Goal: Information Seeking & Learning: Learn about a topic

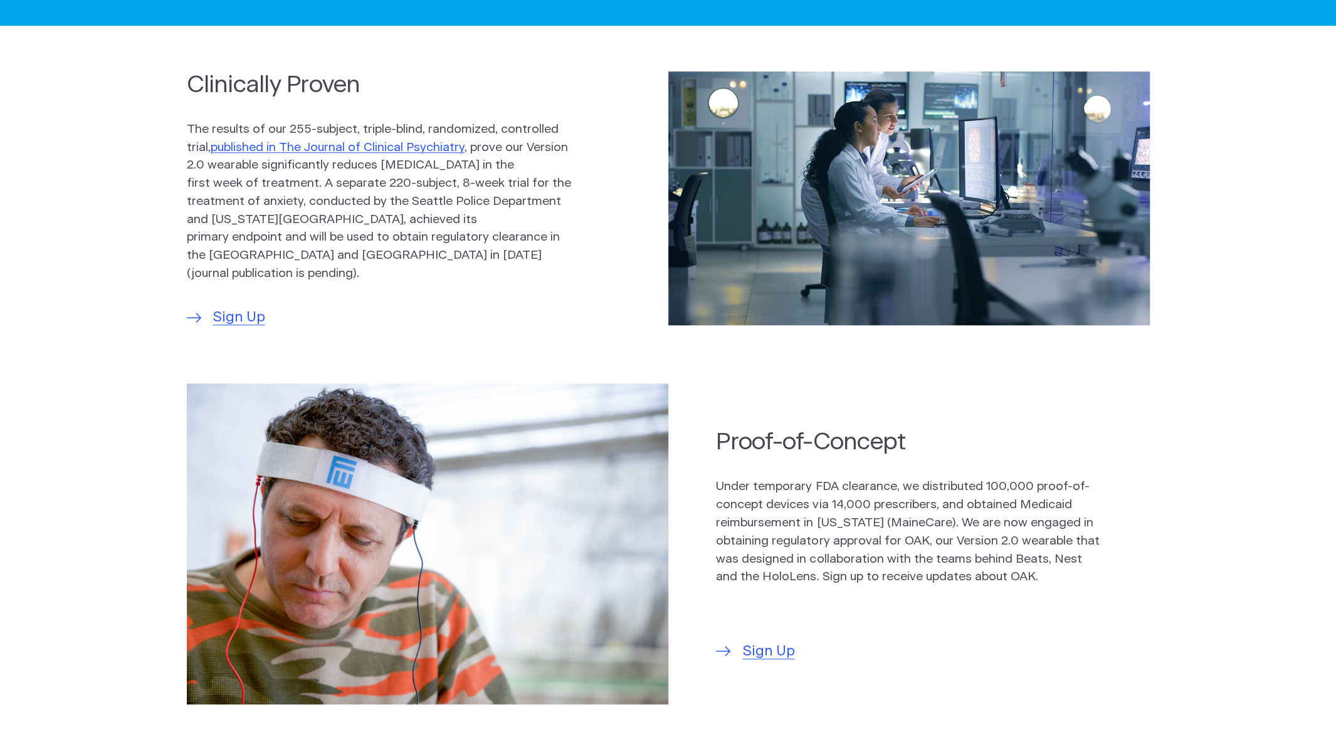
scroll to position [564, 0]
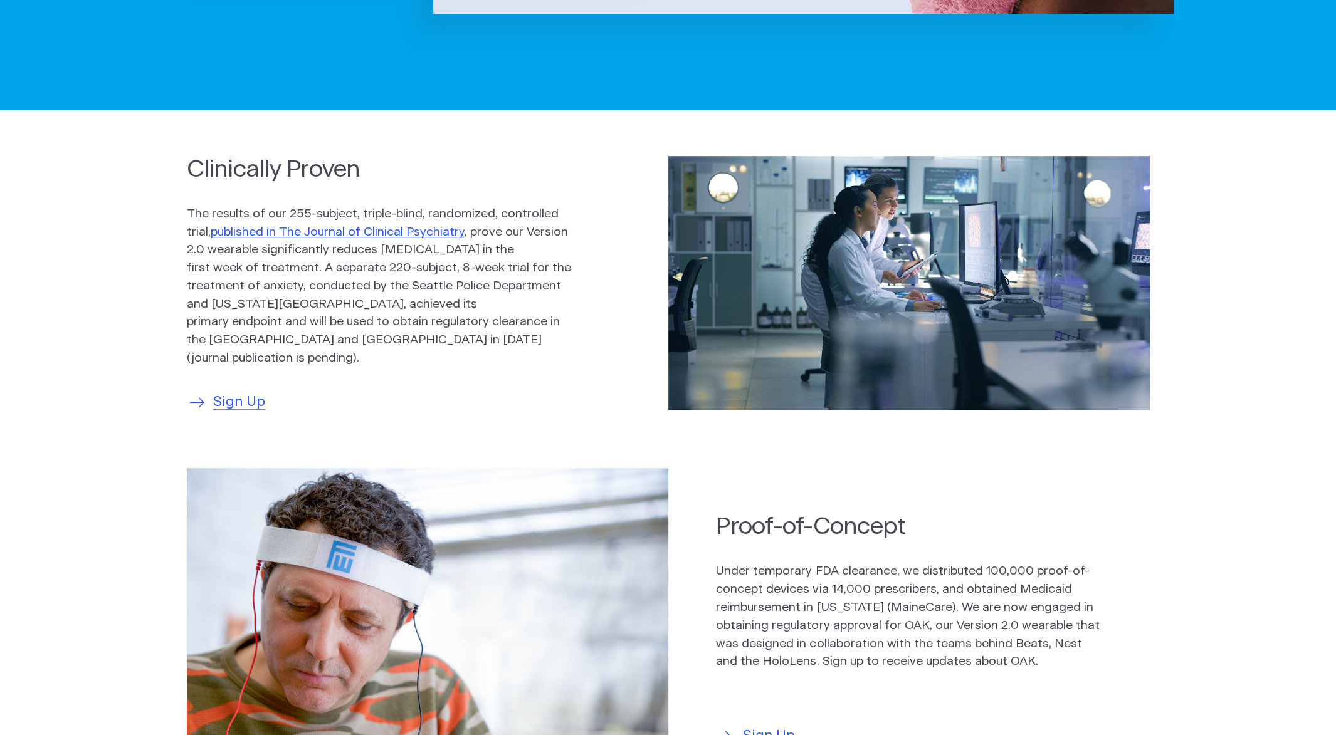
click at [237, 397] on span "Sign Up" at bounding box center [239, 402] width 52 height 21
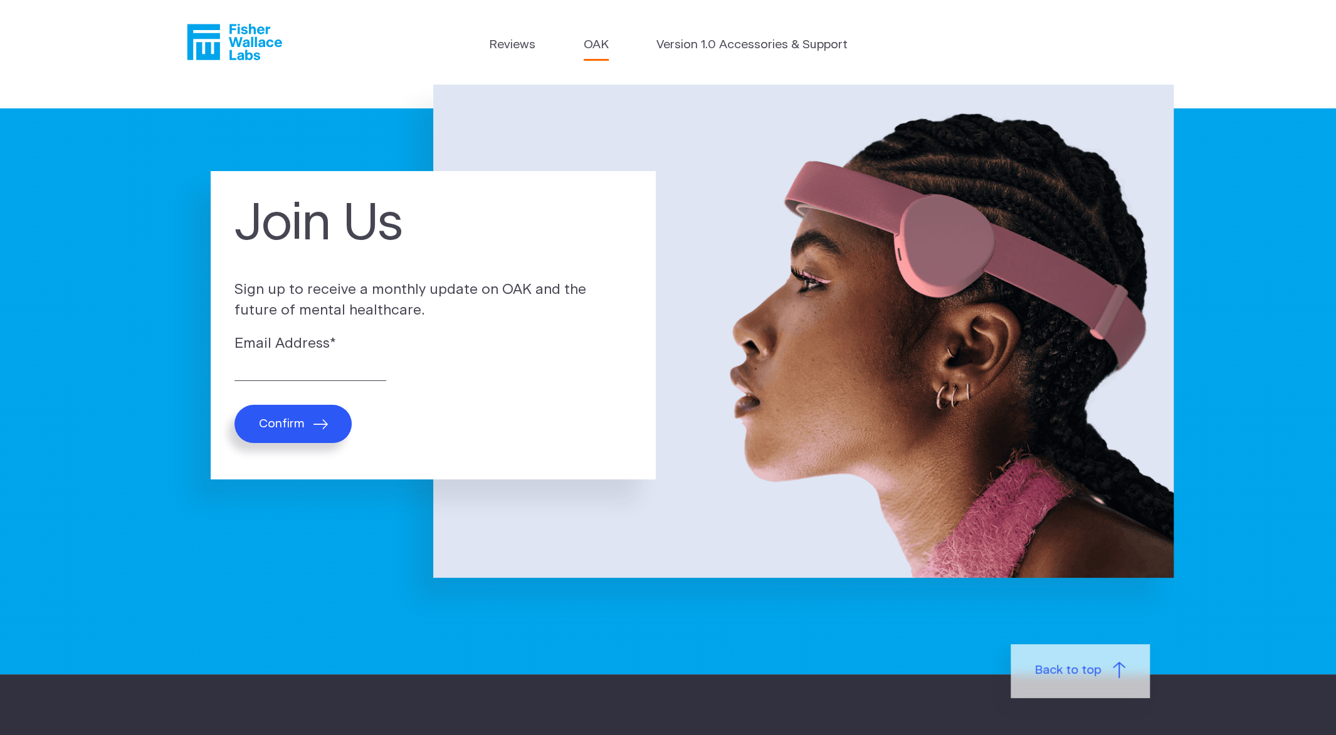
click at [603, 45] on link "OAK" at bounding box center [596, 45] width 25 height 18
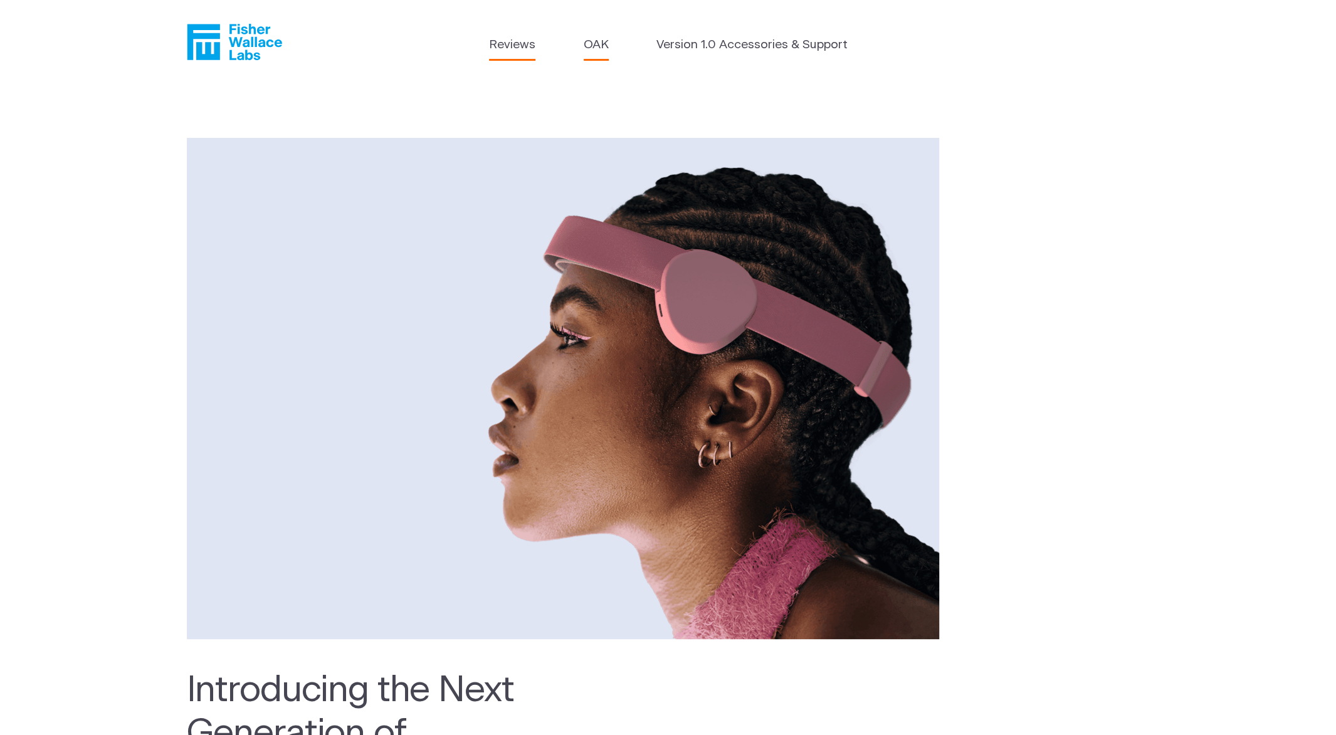
click at [523, 44] on link "Reviews" at bounding box center [512, 45] width 46 height 18
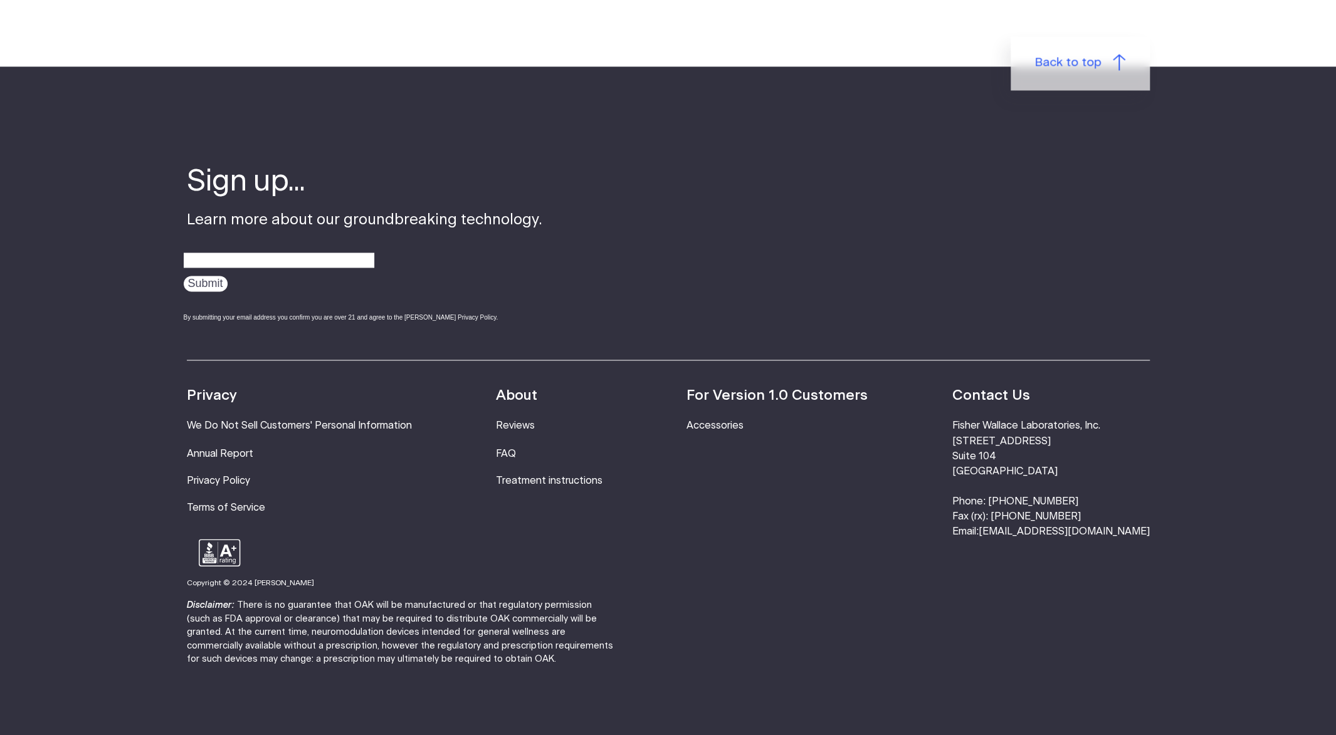
scroll to position [1604, 0]
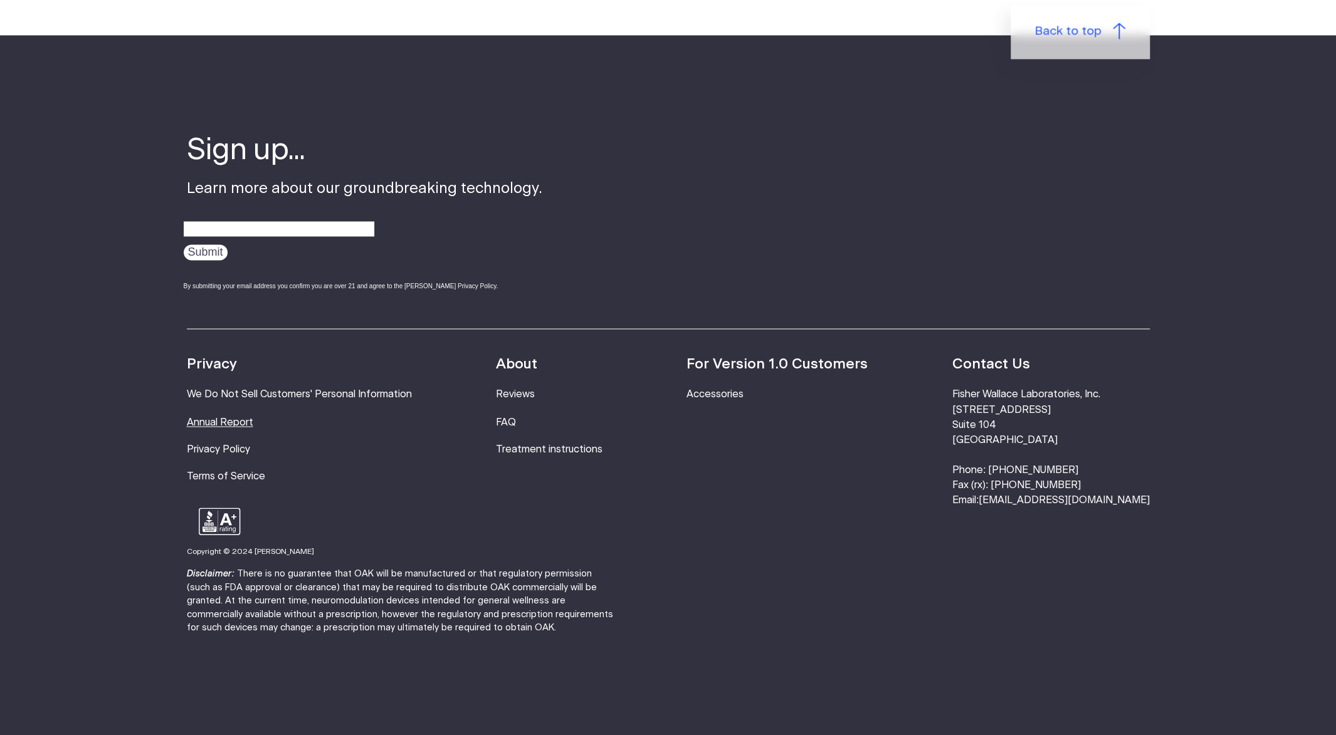
click at [234, 417] on link "Annual Report" at bounding box center [220, 422] width 66 height 10
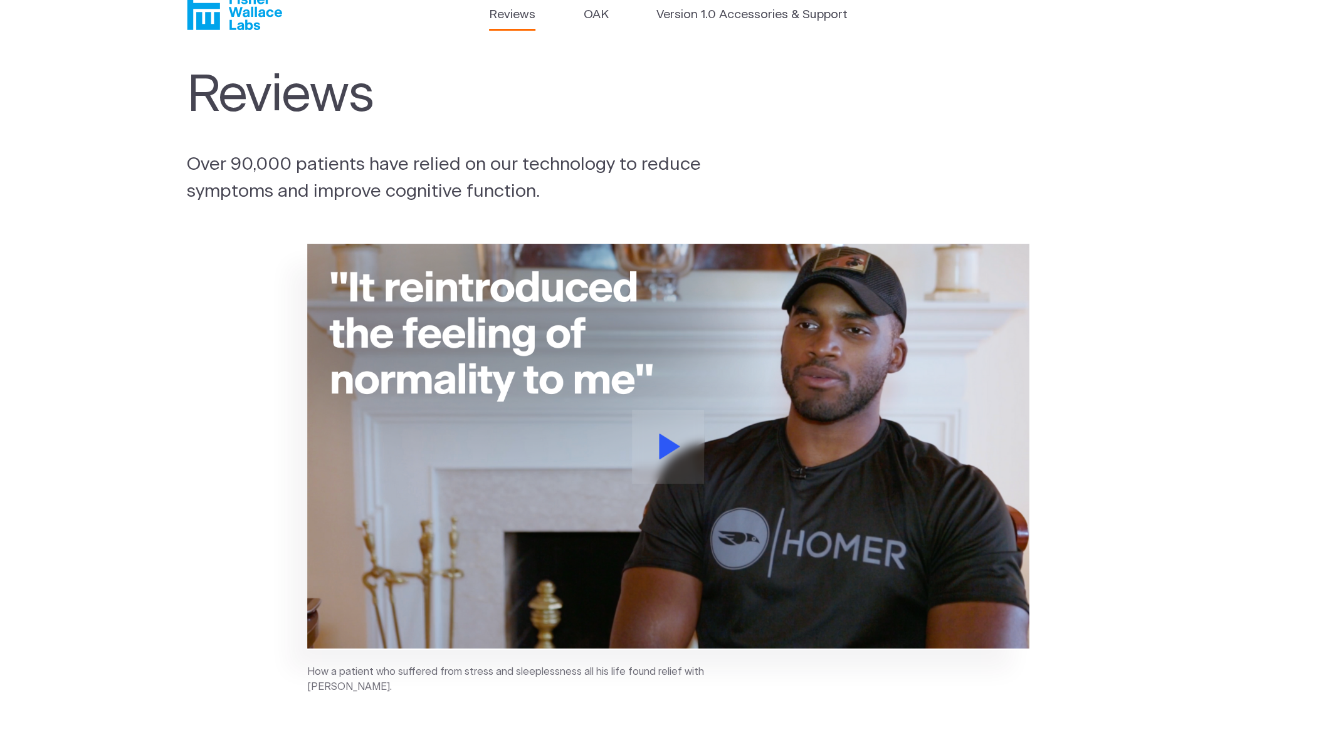
scroll to position [0, 0]
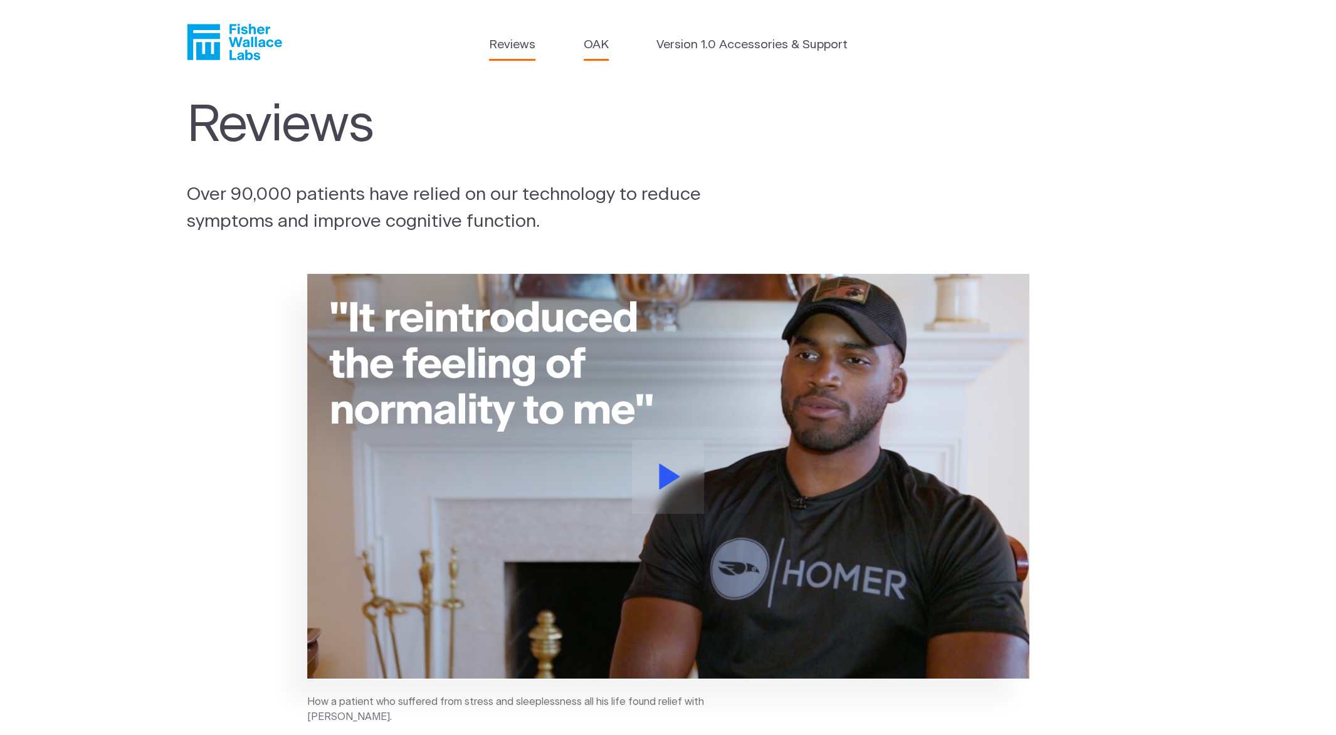
click at [598, 39] on link "OAK" at bounding box center [596, 45] width 25 height 18
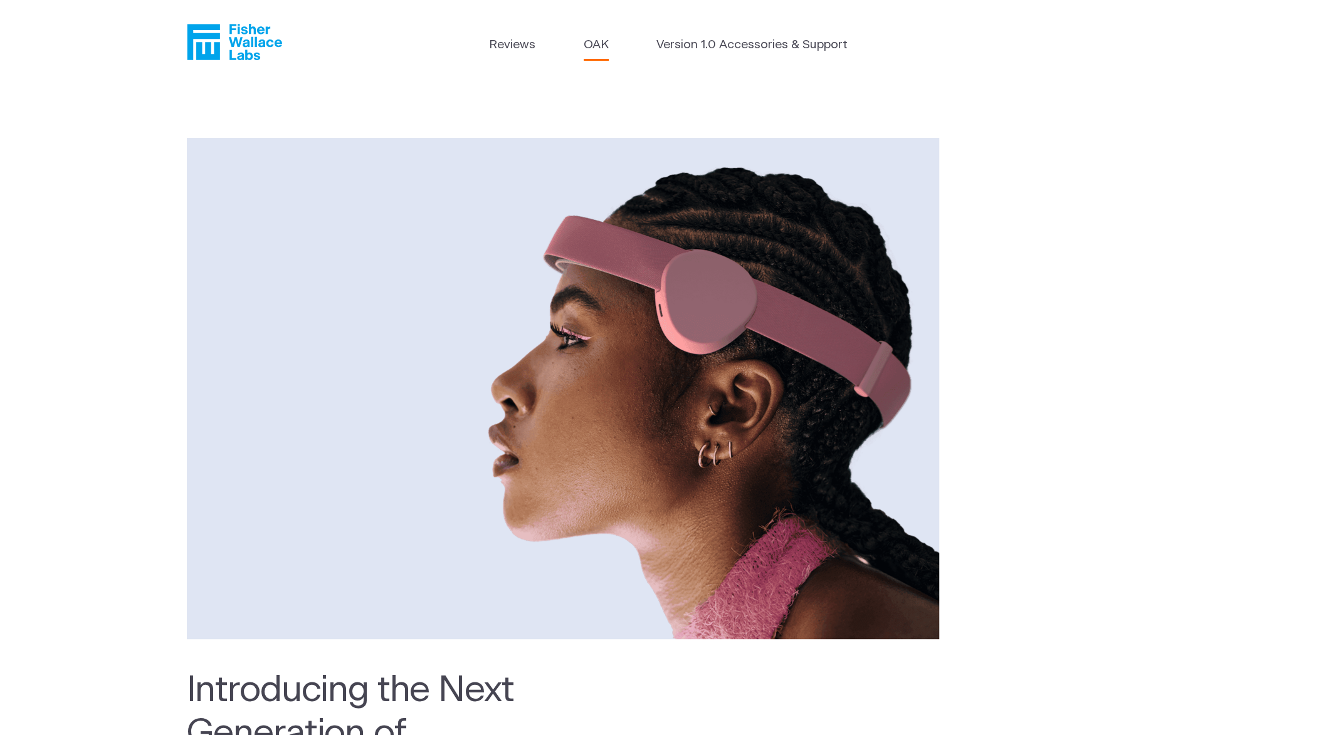
click at [257, 38] on icon "Fisher Wallace" at bounding box center [234, 42] width 95 height 36
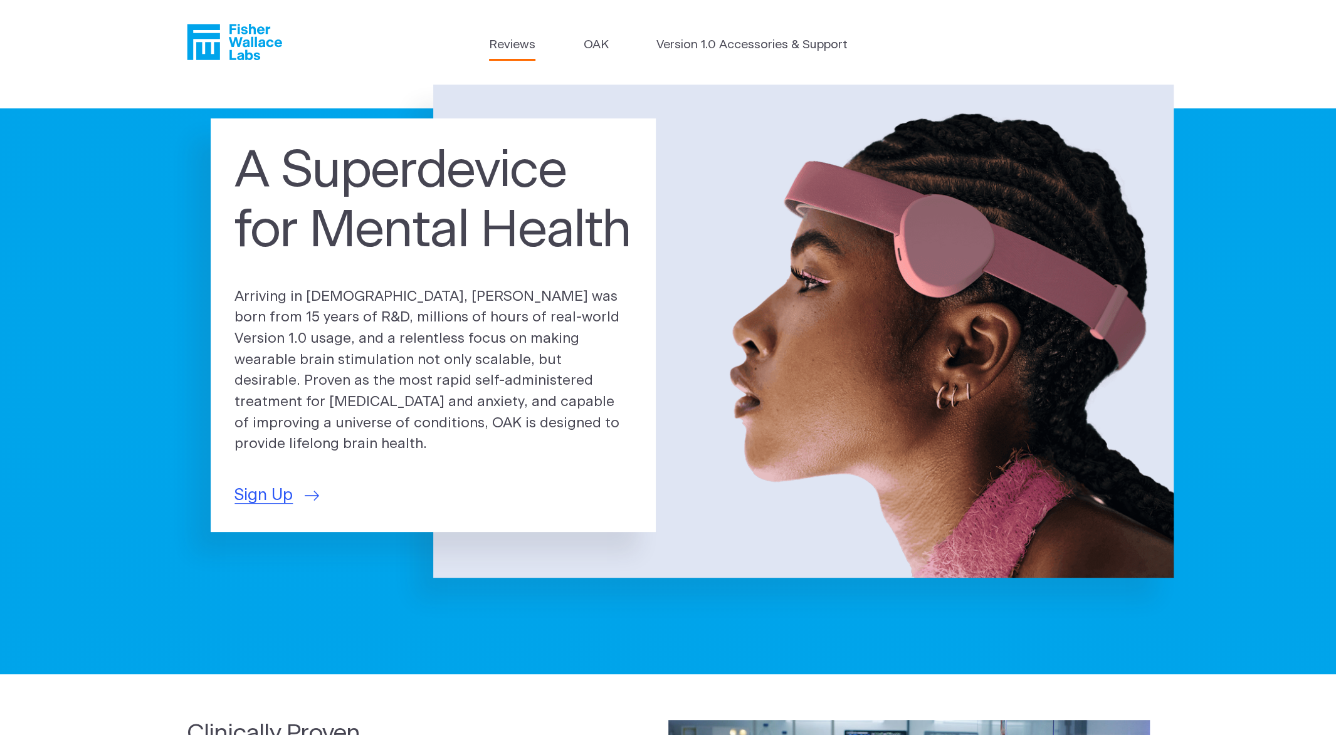
click at [503, 44] on link "Reviews" at bounding box center [512, 45] width 46 height 18
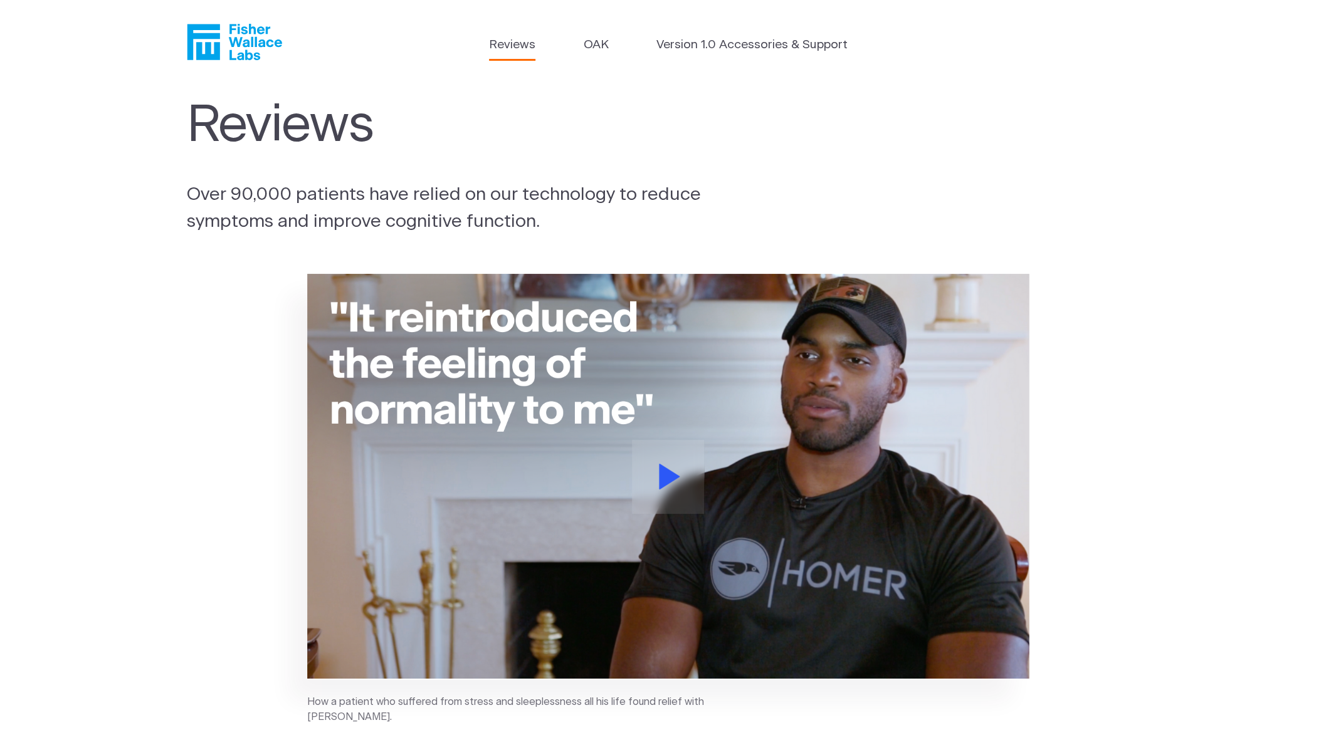
click at [236, 32] on icon "Fisher Wallace" at bounding box center [234, 42] width 95 height 36
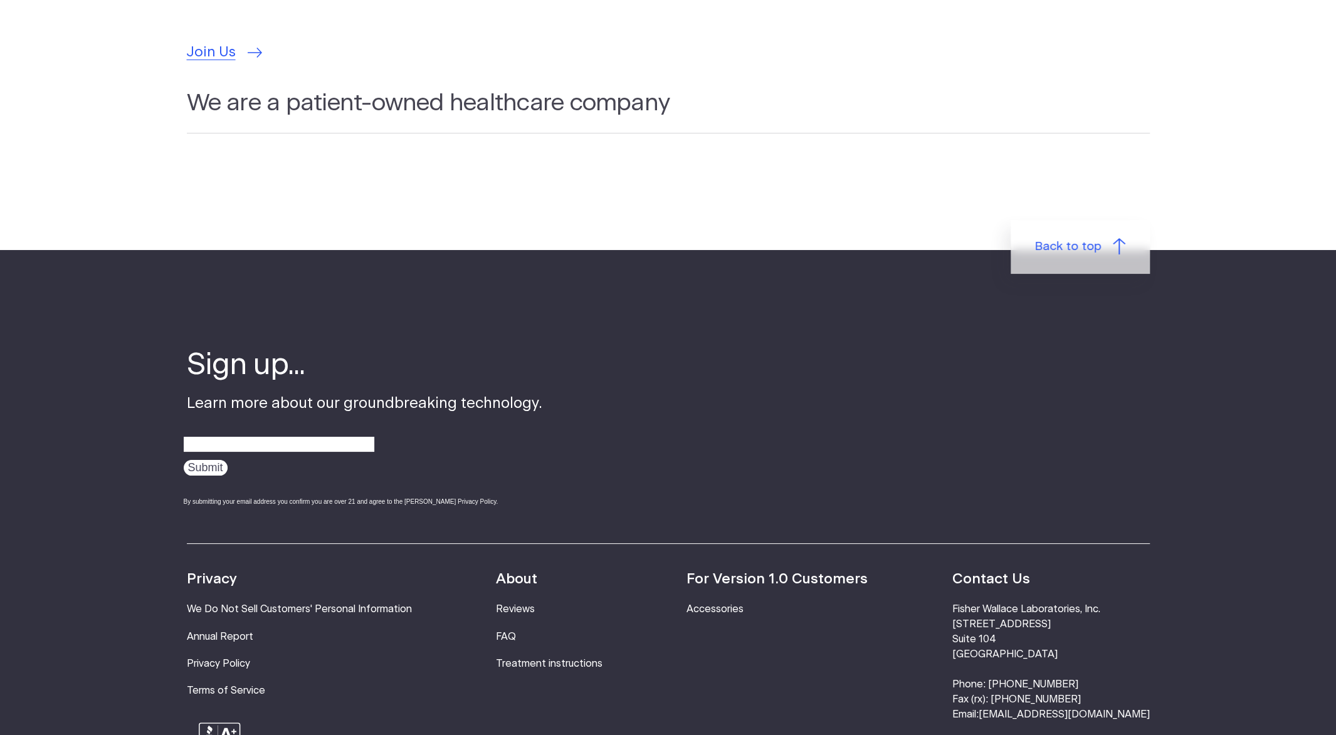
scroll to position [3949, 0]
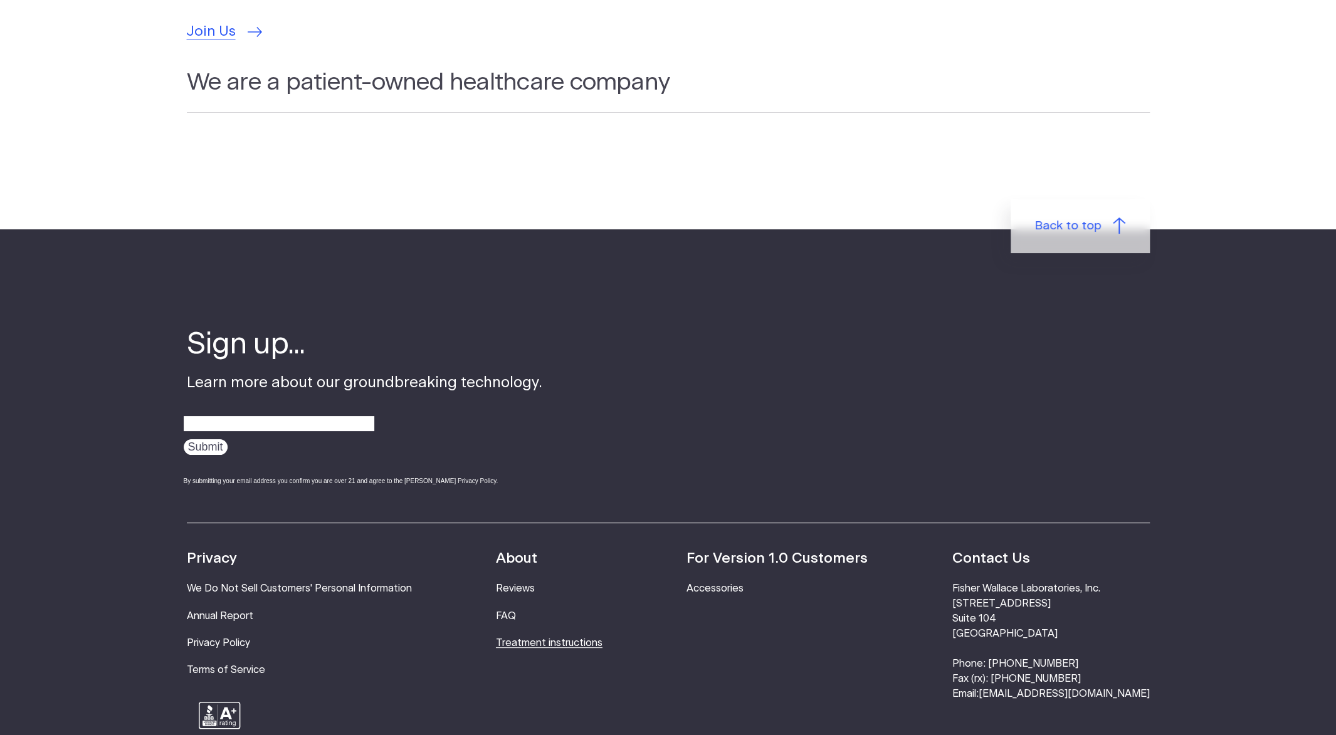
click at [544, 638] on link "Treatment instructions" at bounding box center [549, 643] width 107 height 10
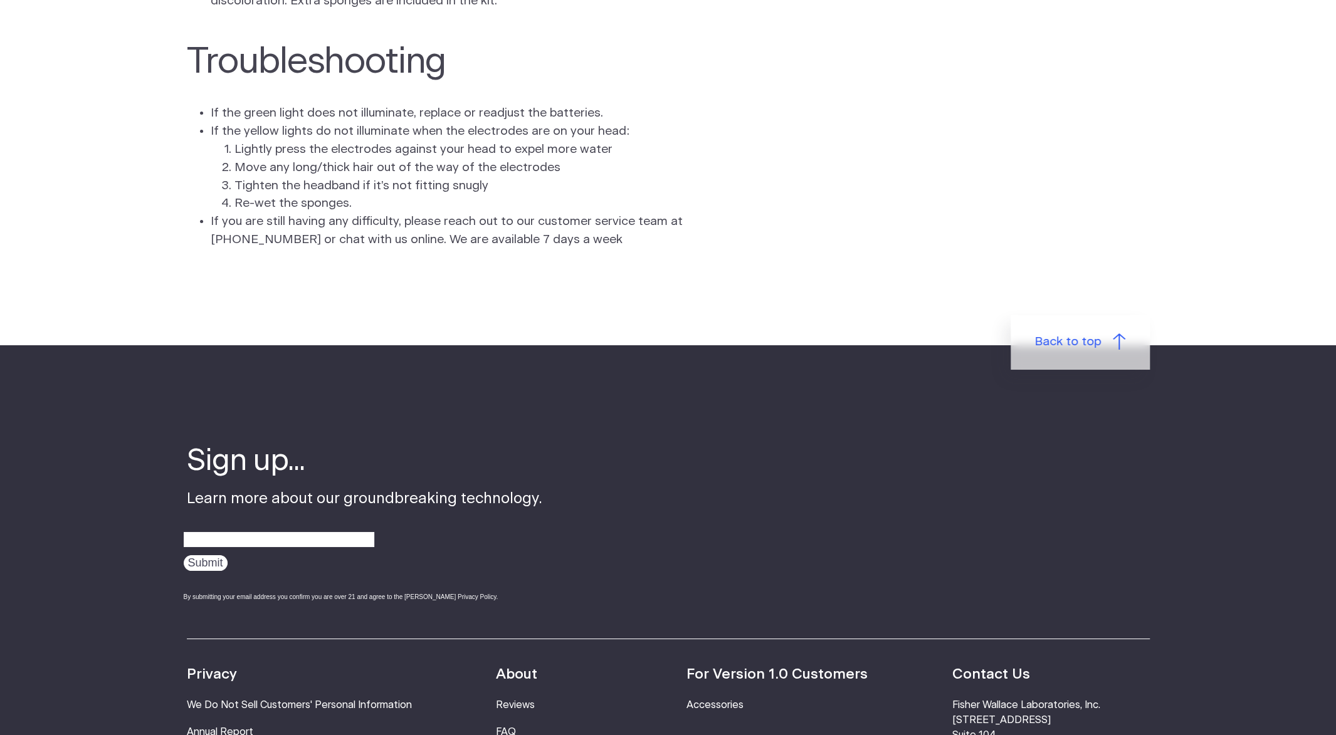
scroll to position [3824, 0]
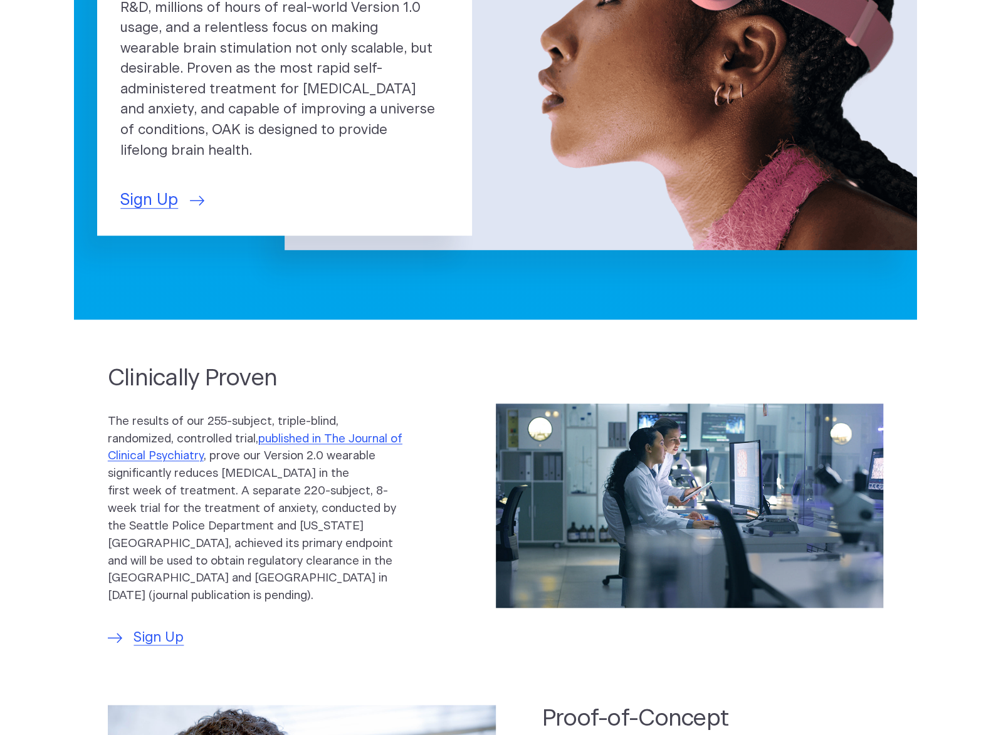
scroll to position [439, 0]
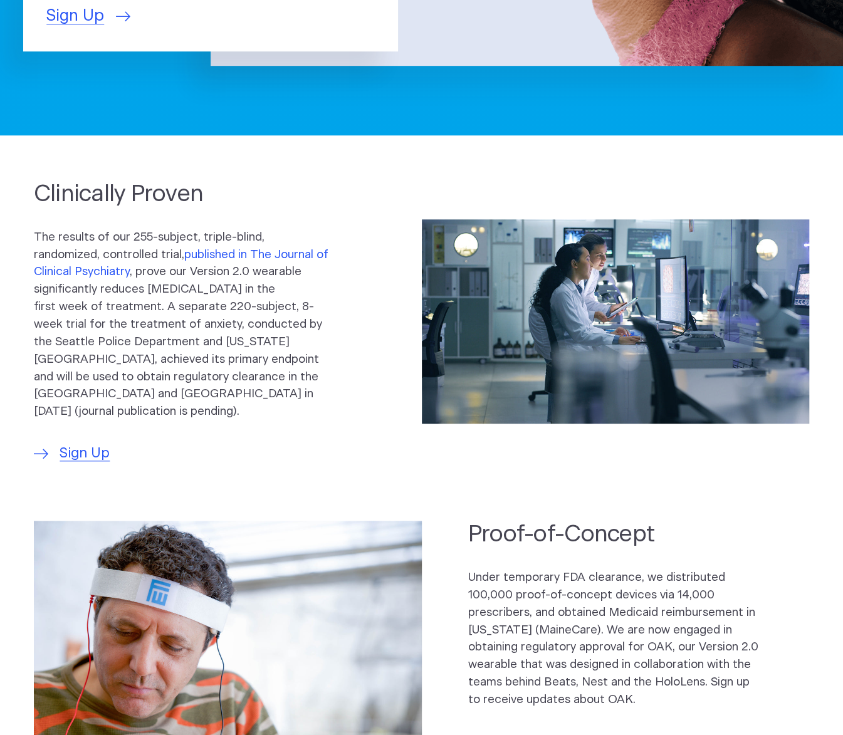
click at [237, 254] on link "published in The Journal of Clinical Psychiatry" at bounding box center [181, 263] width 295 height 29
